Goal: Communication & Community: Share content

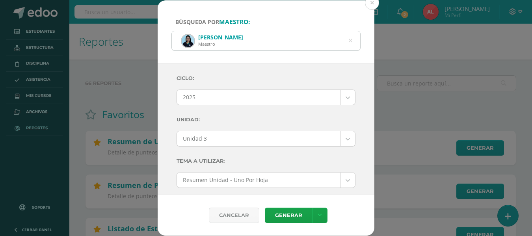
select select "2"
select select "Unidad 3"
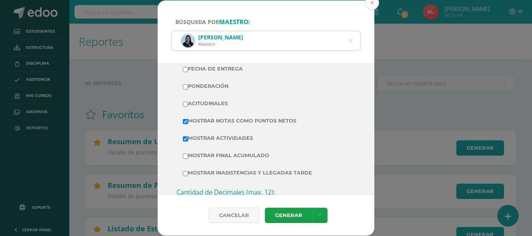
click at [374, 2] on button at bounding box center [372, 3] width 14 height 14
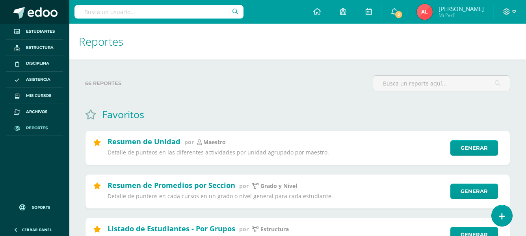
click at [47, 15] on span at bounding box center [43, 13] width 30 height 12
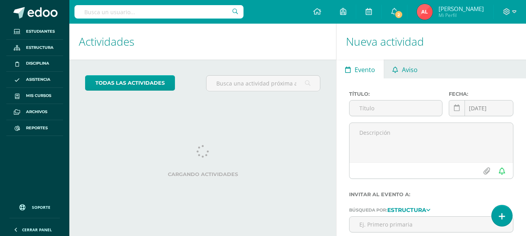
click at [410, 71] on span "Aviso" at bounding box center [410, 69] width 16 height 19
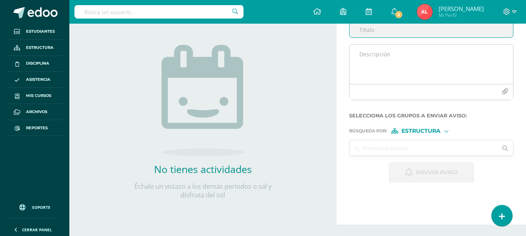
scroll to position [39, 0]
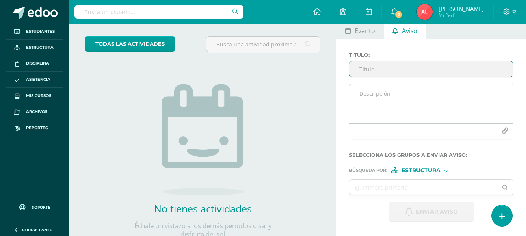
click at [358, 93] on textarea at bounding box center [432, 103] width 164 height 39
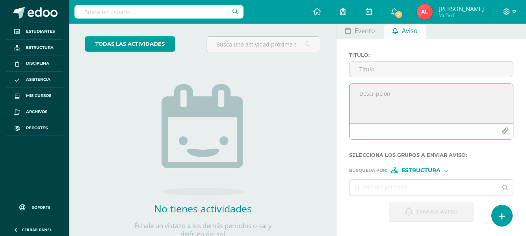
paste textarea "Buenos días, estimados padres de familia: Es un gusto saludarles por este medio…"
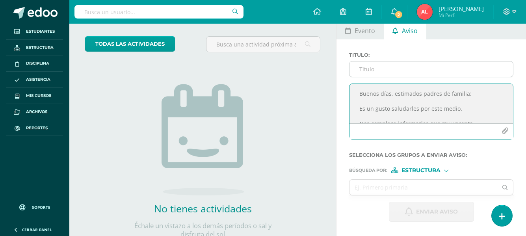
type textarea "Buenos días, estimados padres de familia: Es un gusto saludarles por este medio…"
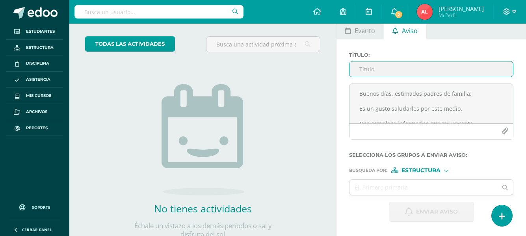
click at [392, 68] on input "Titulo :" at bounding box center [432, 68] width 164 height 15
type input "d"
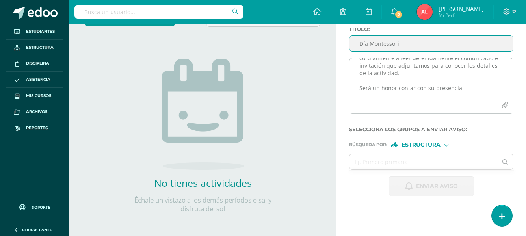
scroll to position [78, 0]
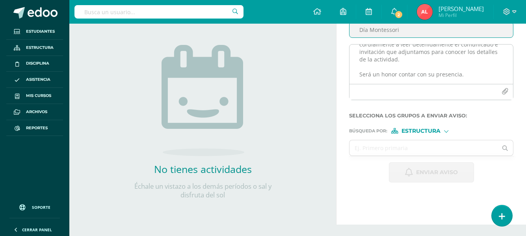
type input "Día Montessori"
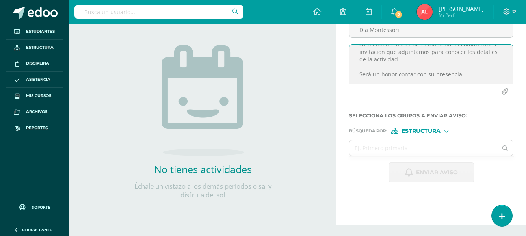
click at [503, 93] on icon "button" at bounding box center [505, 91] width 7 height 7
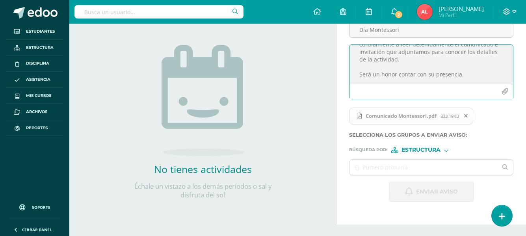
click at [504, 92] on icon "button" at bounding box center [505, 91] width 7 height 7
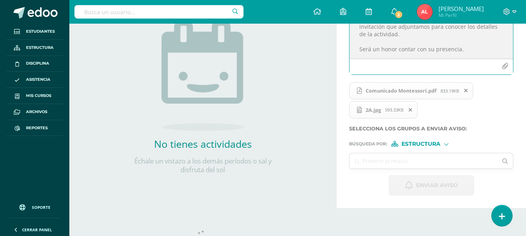
scroll to position [118, 0]
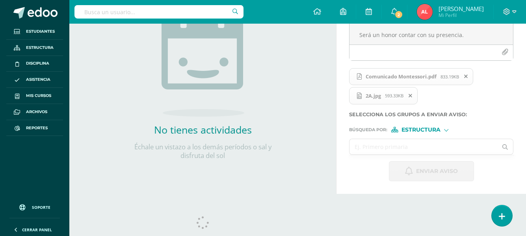
click at [404, 148] on input "text" at bounding box center [424, 146] width 148 height 15
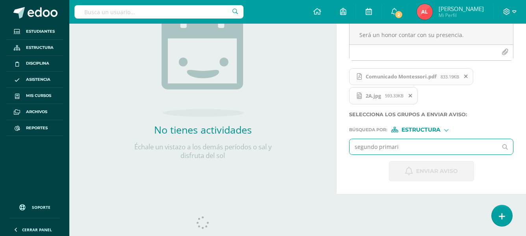
type input "segundo primaria"
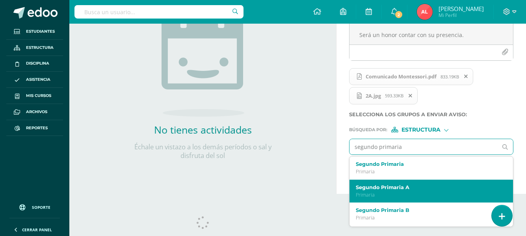
click at [398, 187] on label "Segundo Primaria A" at bounding box center [428, 187] width 145 height 6
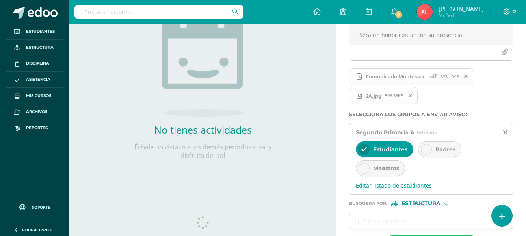
click at [425, 151] on icon at bounding box center [427, 150] width 6 height 6
click at [365, 149] on icon at bounding box center [364, 150] width 6 height 6
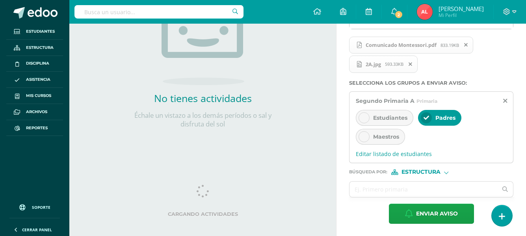
scroll to position [150, 0]
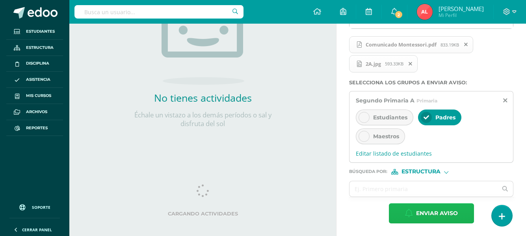
click at [425, 211] on span "Enviar aviso" at bounding box center [437, 213] width 42 height 19
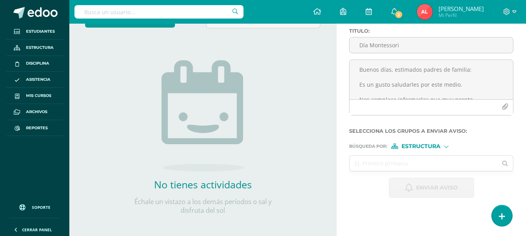
scroll to position [0, 0]
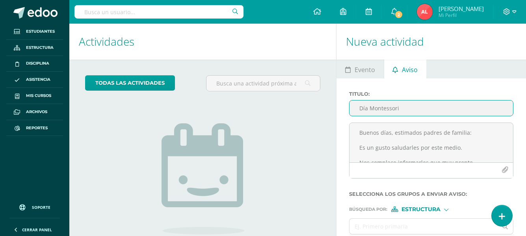
click at [381, 106] on input "Día Montessori" at bounding box center [432, 108] width 164 height 15
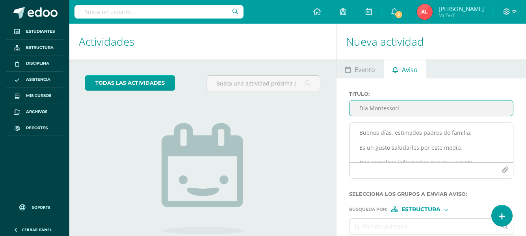
type input "Día Montessori"
click at [359, 129] on textarea "Buenos días, estimados padres de familia: Es un gusto saludarles por este medio…" at bounding box center [432, 142] width 164 height 39
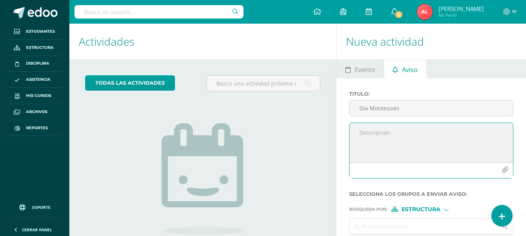
paste textarea "Buenos días, estimados padres de familia: Es un gusto saludarles por este medio…"
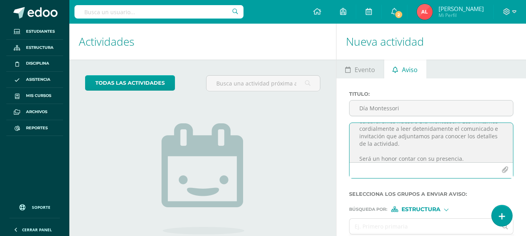
type textarea "Buenos días, estimados padres de familia: Es un gusto saludarles por este medio…"
click at [506, 171] on icon "button" at bounding box center [505, 170] width 7 height 7
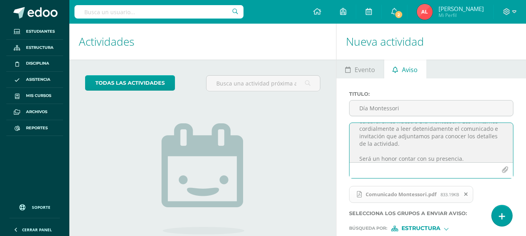
click at [507, 170] on icon "button" at bounding box center [505, 170] width 7 height 7
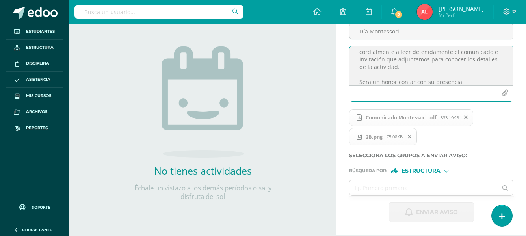
scroll to position [118, 0]
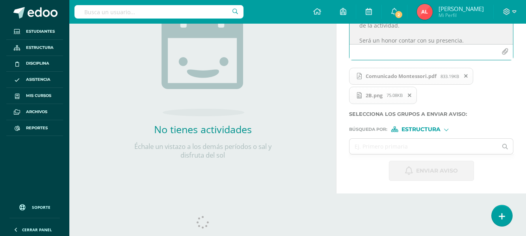
click at [447, 129] on div at bounding box center [446, 129] width 4 height 4
click at [422, 140] on span "Estructura" at bounding box center [431, 140] width 39 height 4
click at [409, 145] on input "text" at bounding box center [424, 146] width 148 height 15
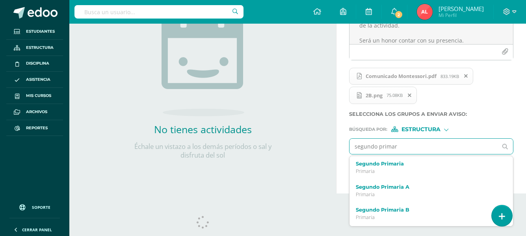
type input "segundo primari"
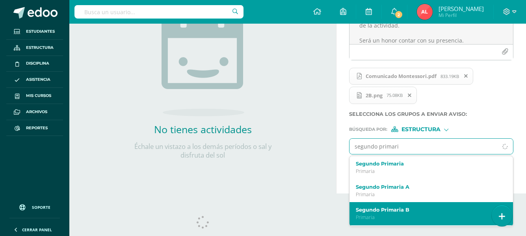
click at [387, 212] on label "Segundo Primaria B" at bounding box center [428, 210] width 145 height 6
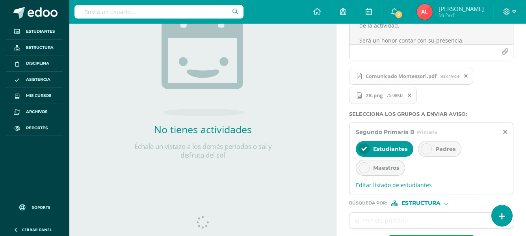
click at [426, 149] on icon at bounding box center [427, 149] width 6 height 6
click at [365, 152] on div at bounding box center [364, 148] width 11 height 11
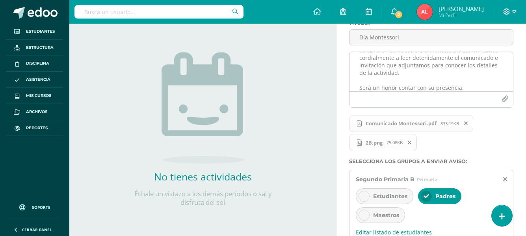
scroll to position [150, 0]
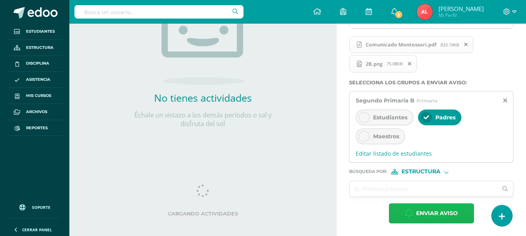
click at [419, 214] on span "Enviar aviso" at bounding box center [437, 213] width 42 height 19
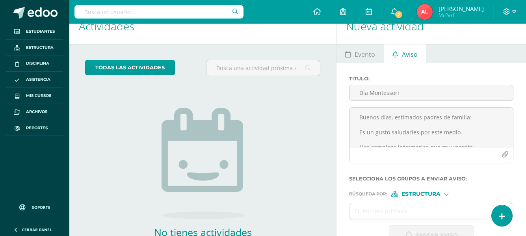
scroll to position [0, 0]
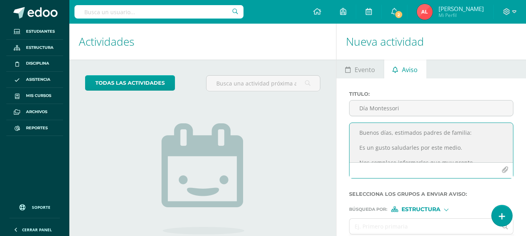
click at [370, 133] on textarea "Buenos días, estimados padres de familia: Es un gusto saludarles por este medio…" at bounding box center [432, 142] width 164 height 39
paste textarea "Buenos días, estimados padres de familia: Es un gusto saludarles por este medio…"
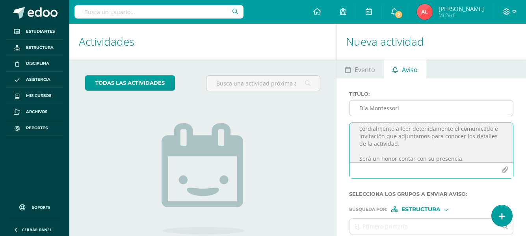
type textarea "Buenos días, estimados padres de familia: Es un gusto saludarles por este medio…"
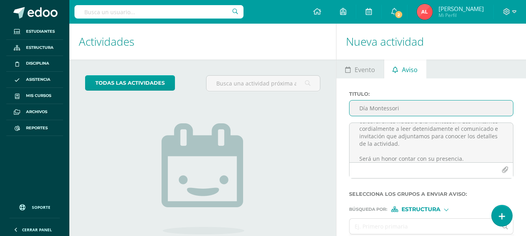
click at [379, 108] on input "Día Montessori" at bounding box center [432, 108] width 164 height 15
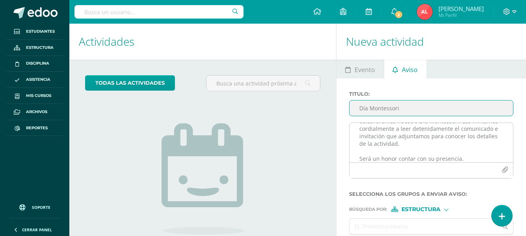
type input "Día Montessori"
click at [505, 170] on icon "button" at bounding box center [505, 170] width 7 height 7
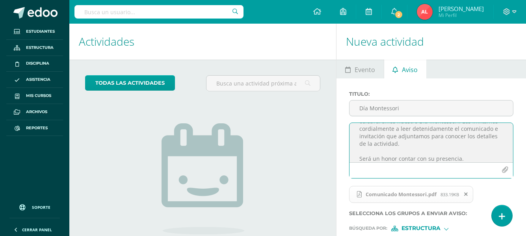
click at [505, 169] on icon "button" at bounding box center [505, 170] width 7 height 7
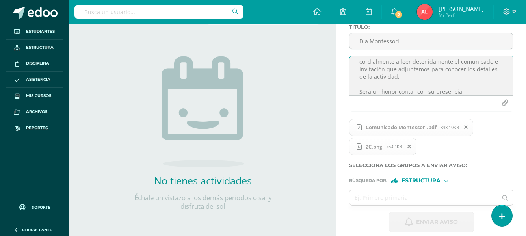
scroll to position [79, 0]
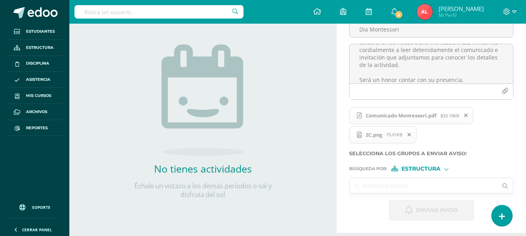
click at [404, 185] on input "text" at bounding box center [424, 185] width 148 height 15
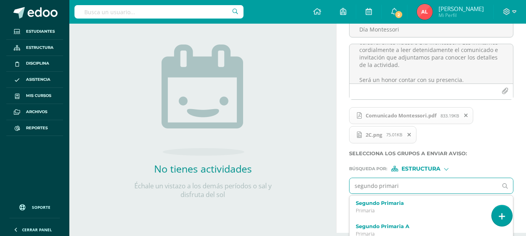
type input "segundo primaria"
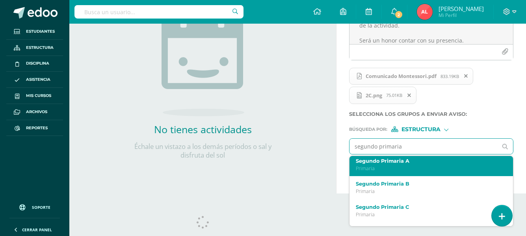
scroll to position [39, 0]
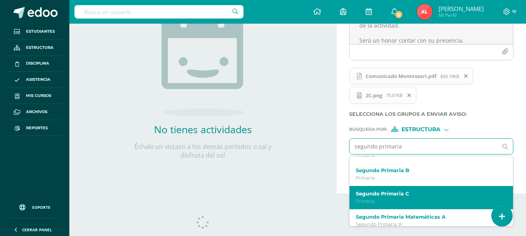
click at [384, 198] on p "Primaria" at bounding box center [428, 201] width 145 height 7
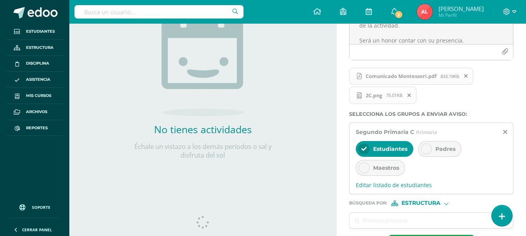
click at [428, 153] on div at bounding box center [426, 148] width 11 height 11
click at [366, 148] on icon at bounding box center [364, 149] width 6 height 6
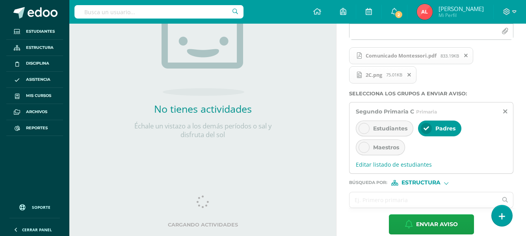
scroll to position [150, 0]
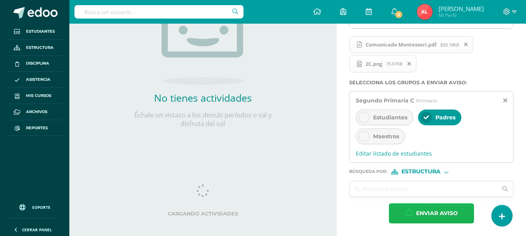
click at [429, 214] on span "Enviar aviso" at bounding box center [437, 213] width 42 height 19
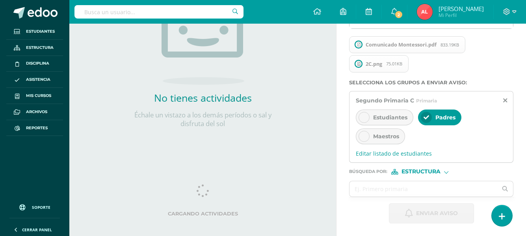
scroll to position [134, 0]
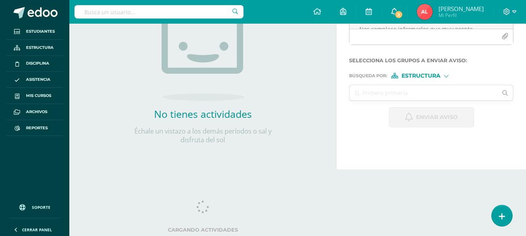
click at [395, 13] on span "2" at bounding box center [399, 14] width 9 height 9
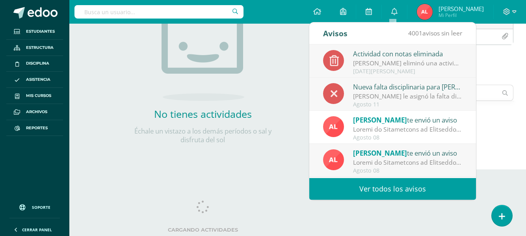
click at [371, 190] on link "Ver todos los avisos" at bounding box center [392, 189] width 167 height 22
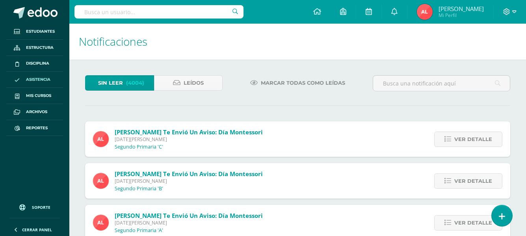
click at [30, 82] on span "Asistencia" at bounding box center [38, 79] width 24 height 6
